Goal: Find specific page/section

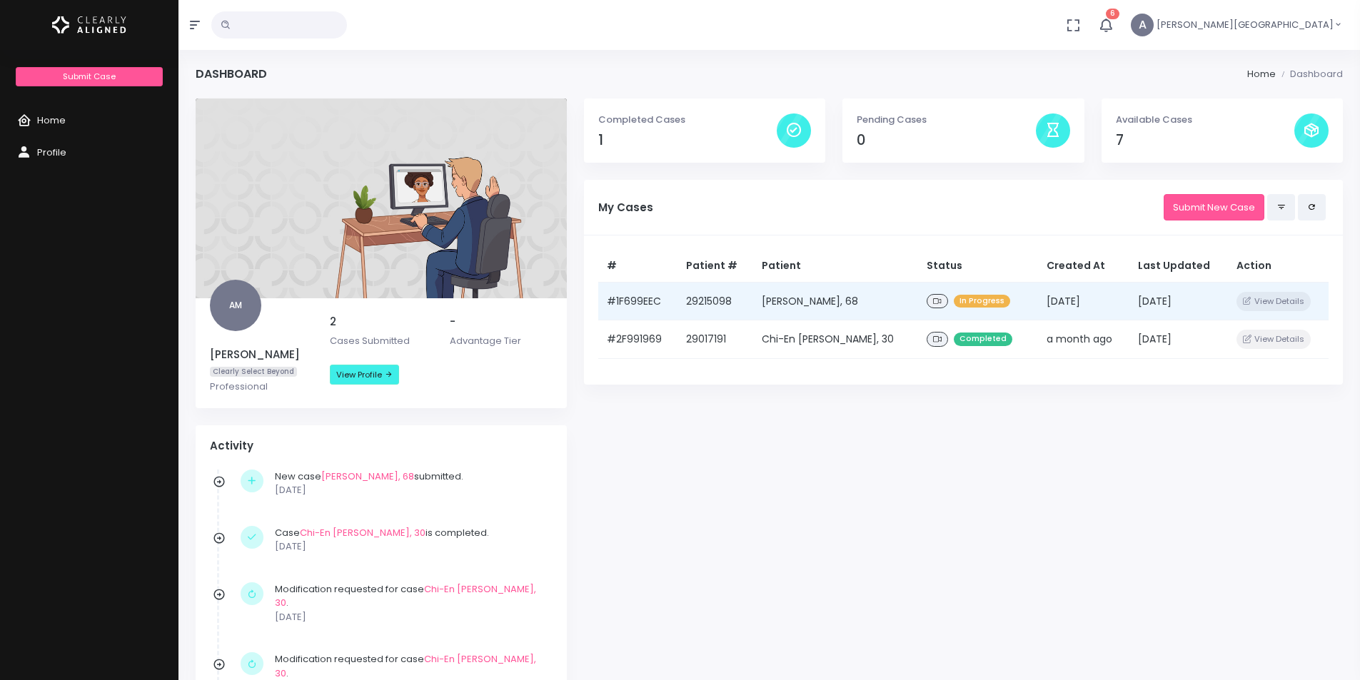
click at [765, 301] on td "[PERSON_NAME], 68" at bounding box center [835, 301] width 165 height 39
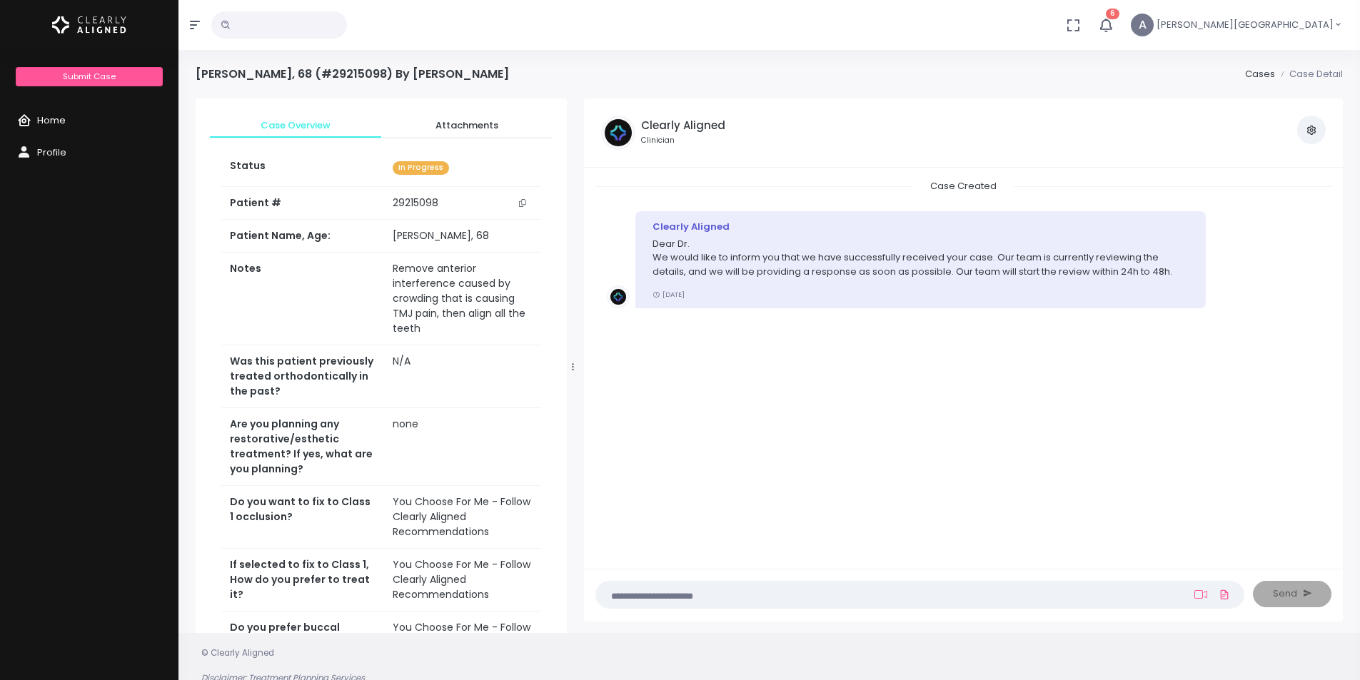
click at [41, 114] on span "Home" at bounding box center [51, 121] width 29 height 14
